Goal: Task Accomplishment & Management: Use online tool/utility

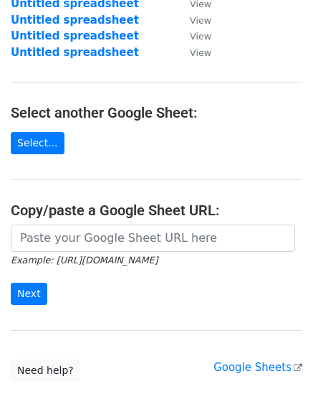
scroll to position [187, 0]
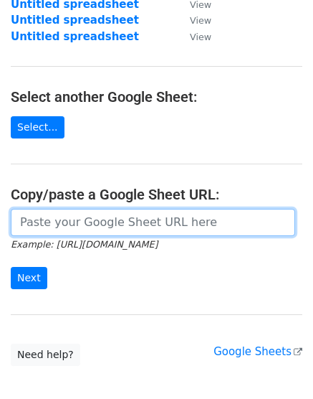
click at [82, 216] on input "url" at bounding box center [153, 222] width 285 height 27
paste input "[URL][DOMAIN_NAME]"
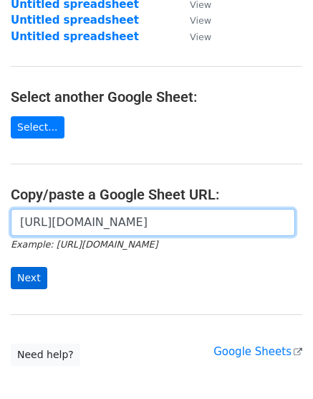
type input "[URL][DOMAIN_NAME]"
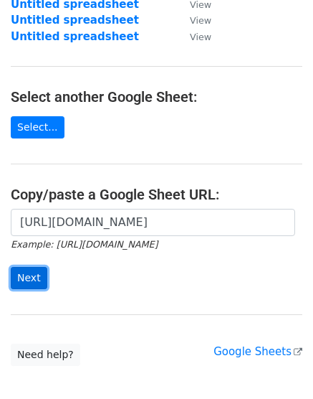
scroll to position [0, 0]
click at [26, 279] on input "Next" at bounding box center [29, 278] width 37 height 22
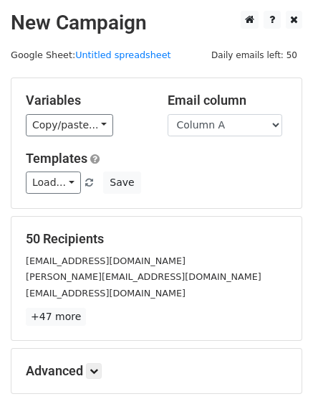
scroll to position [158, 0]
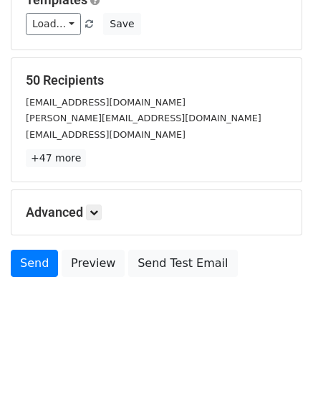
click at [106, 374] on html "New Campaign Daily emails left: 50 Google Sheet: Untitled spreadsheet Variables…" at bounding box center [156, 120] width 313 height 557
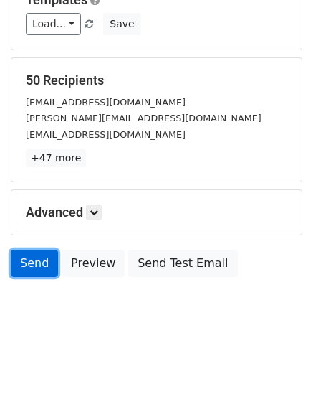
click at [42, 269] on link "Send" at bounding box center [34, 262] width 47 height 27
